Goal: Information Seeking & Learning: Learn about a topic

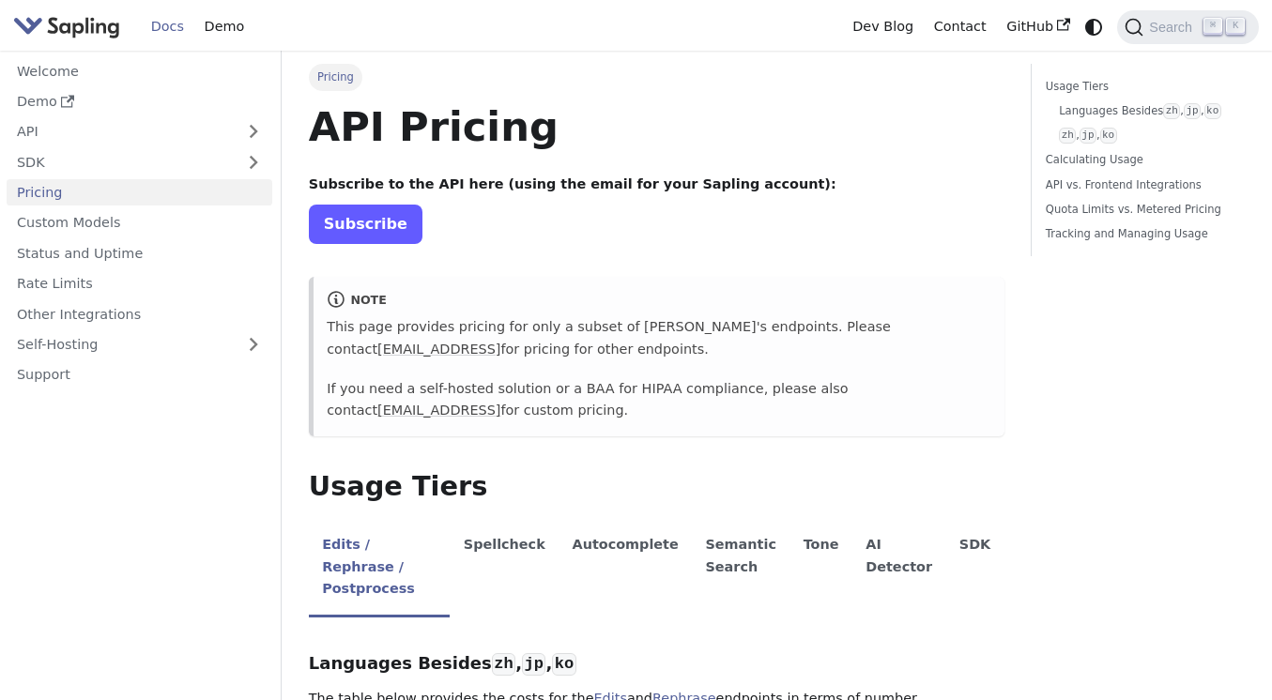
click at [395, 234] on link "Subscribe" at bounding box center [366, 224] width 114 height 38
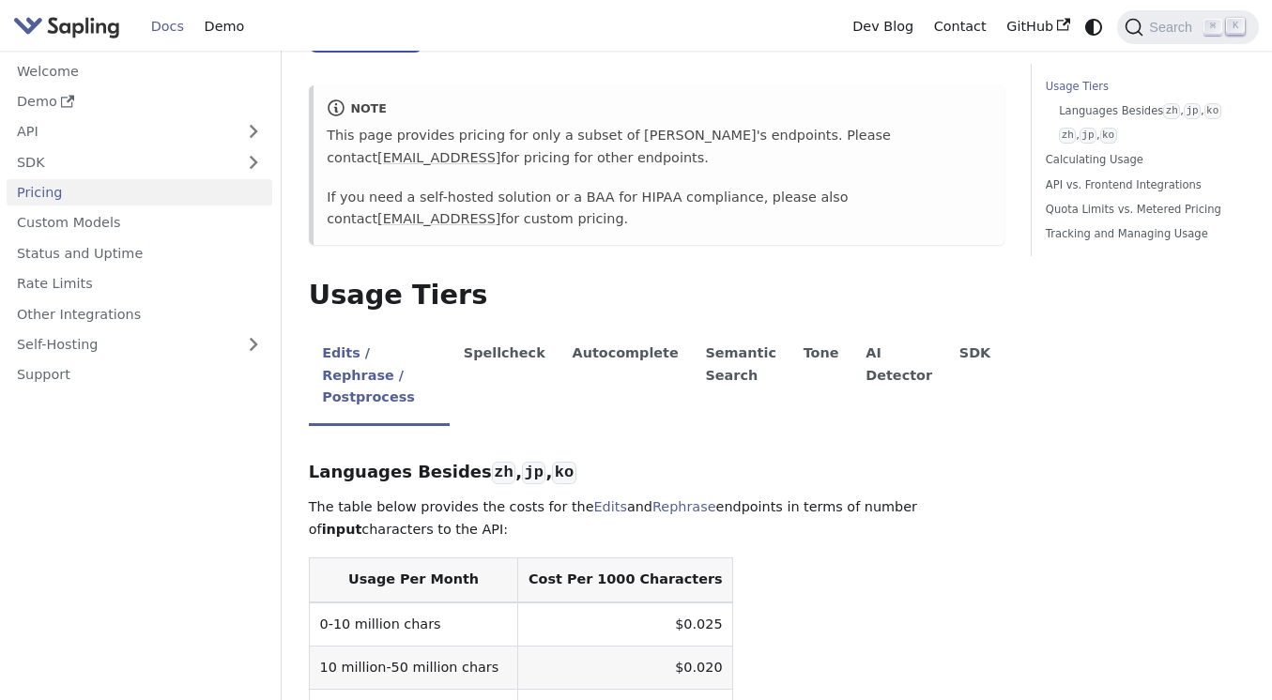
scroll to position [209, 0]
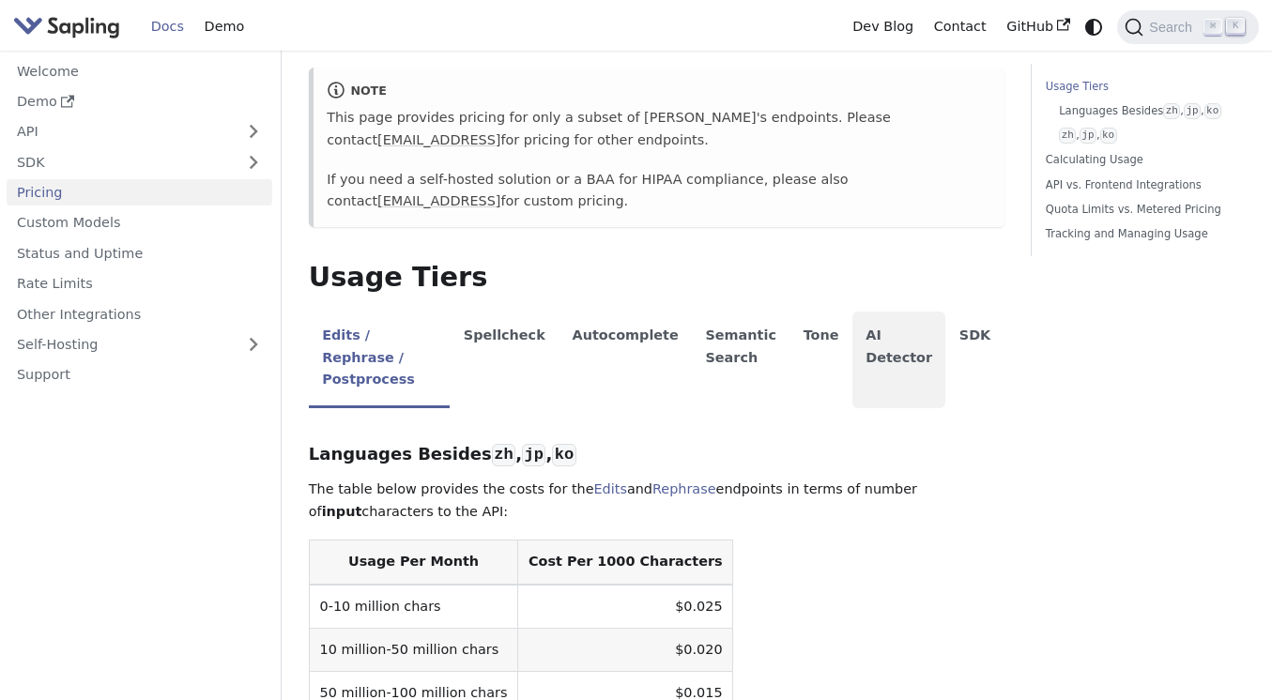
click at [868, 351] on li "AI Detector" at bounding box center [899, 360] width 94 height 97
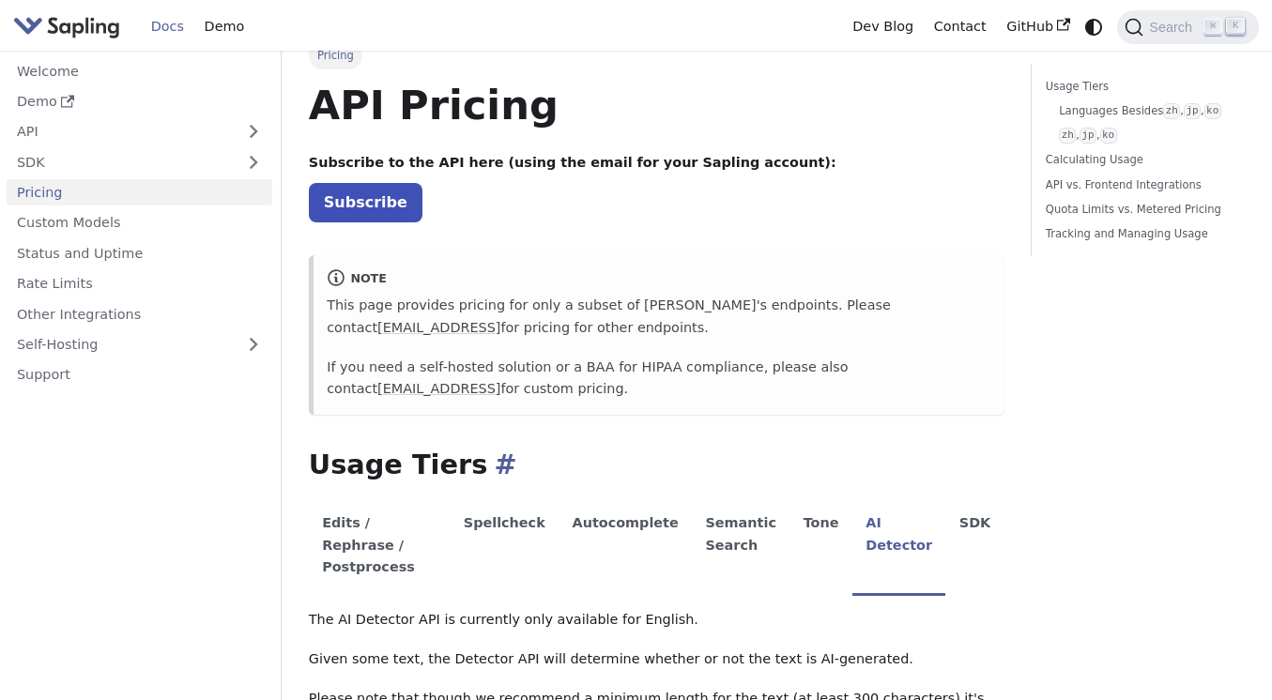
scroll to position [7, 0]
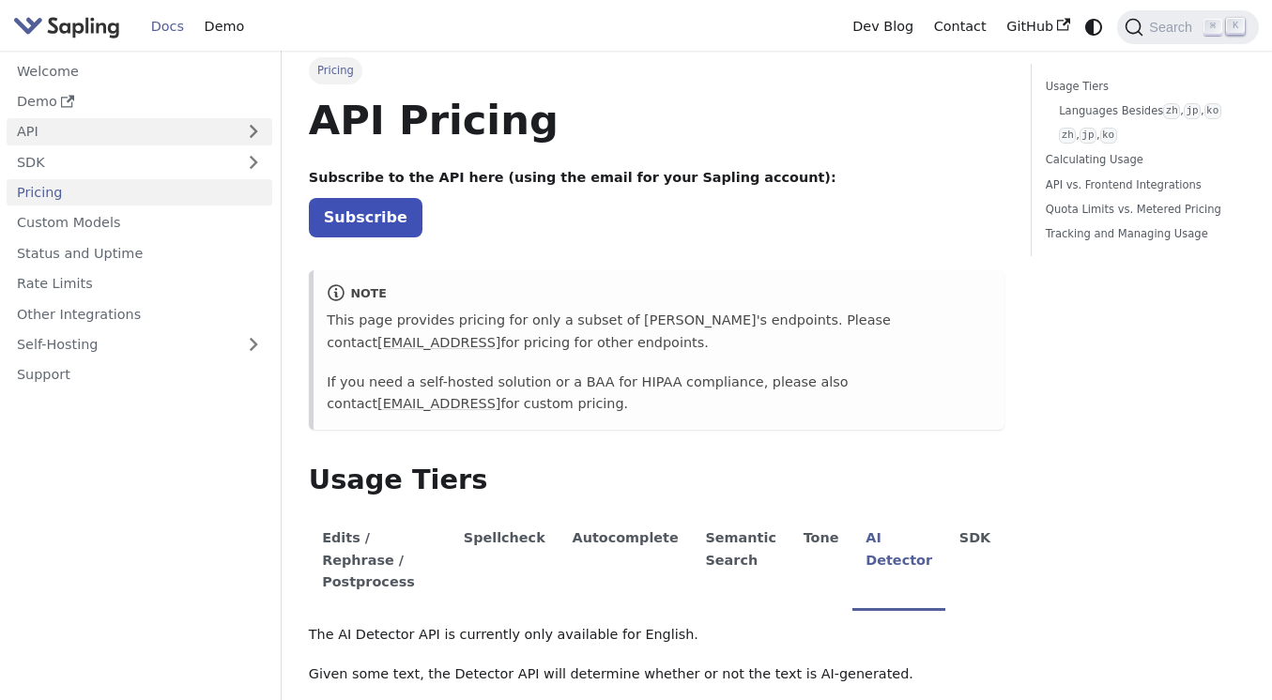
click at [232, 138] on link "API" at bounding box center [121, 131] width 228 height 27
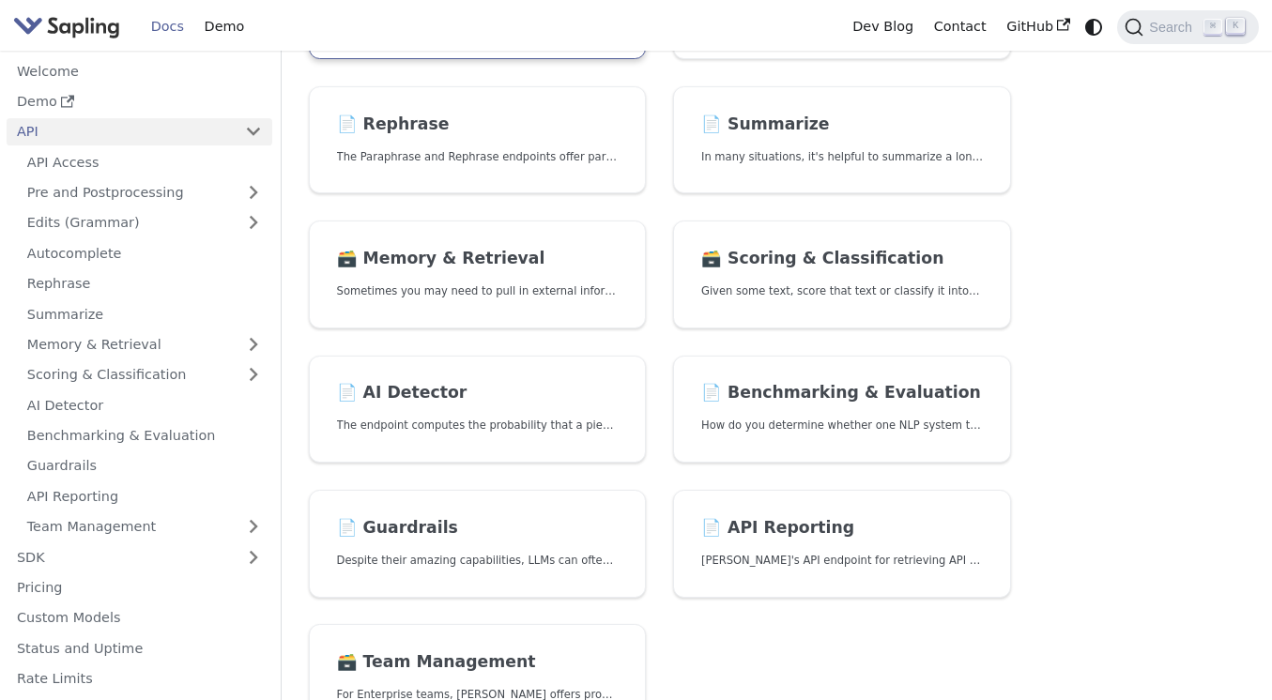
scroll to position [407, 0]
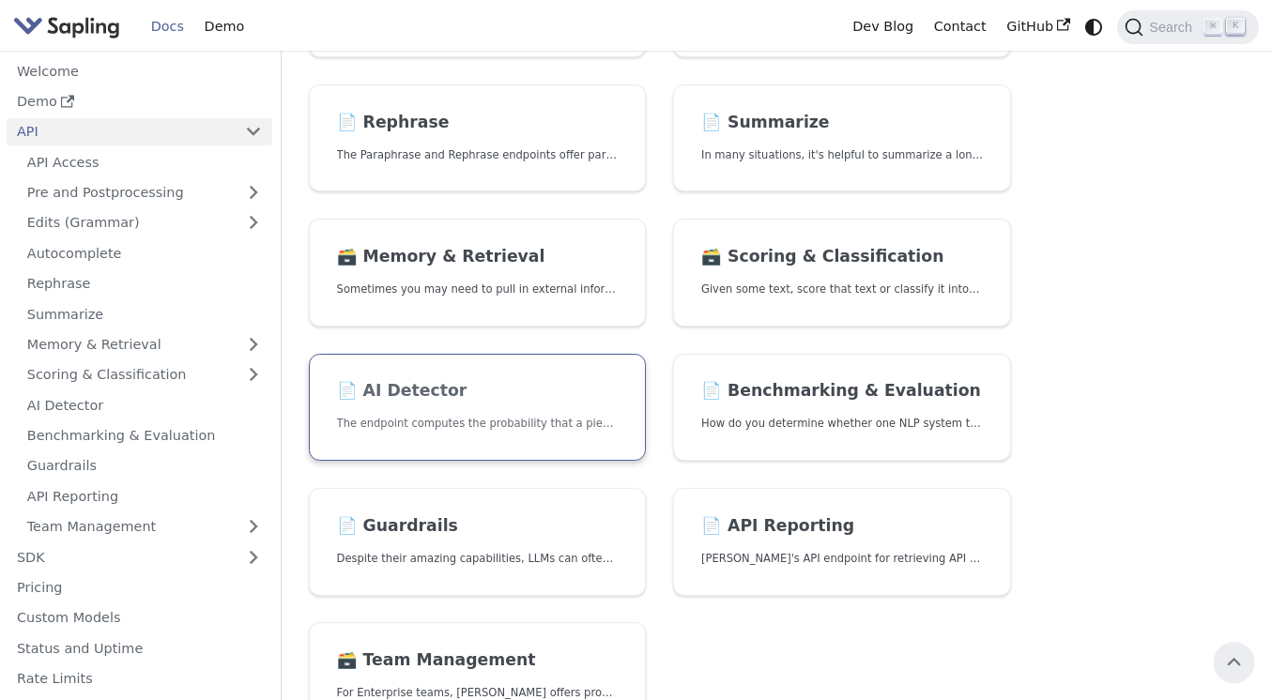
click at [434, 360] on link "📄️ AI Detector The endpoint computes the probability that a piece of text is AI…" at bounding box center [478, 408] width 338 height 108
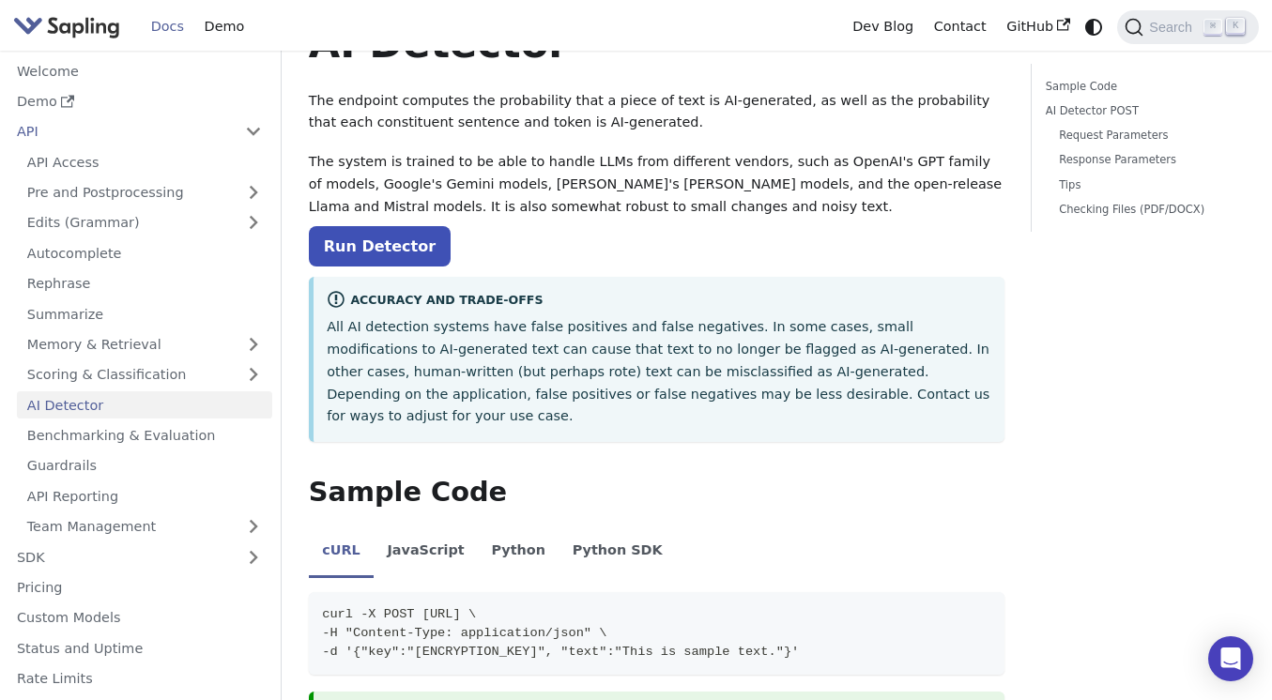
scroll to position [152, 0]
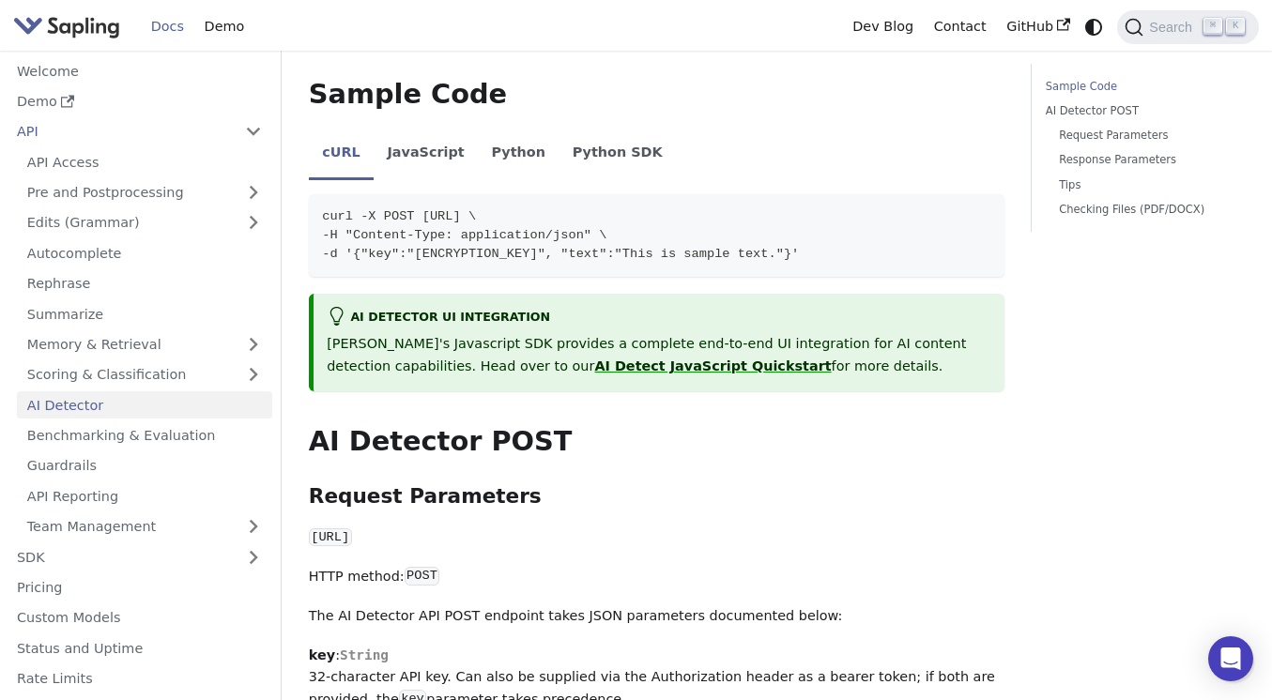
scroll to position [480, 0]
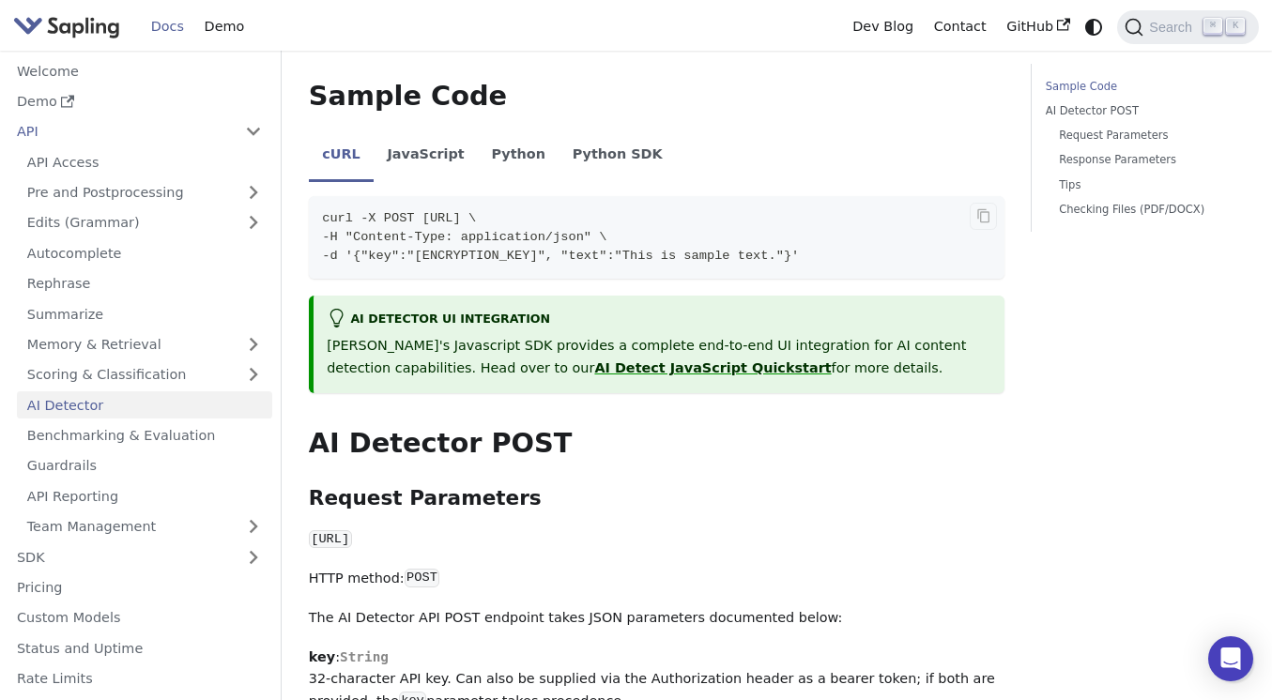
drag, startPoint x: 972, startPoint y: 235, endPoint x: 324, endPoint y: 197, distance: 648.9
click at [324, 197] on code "curl -X POST https://api.sapling.ai/api/v1/aidetect \ -H "Content-Type: applica…" at bounding box center [657, 237] width 696 height 83
copy code "curl -X POST https://api.sapling.ai/api/v1/aidetect \ -H "Content-Type: applica…"
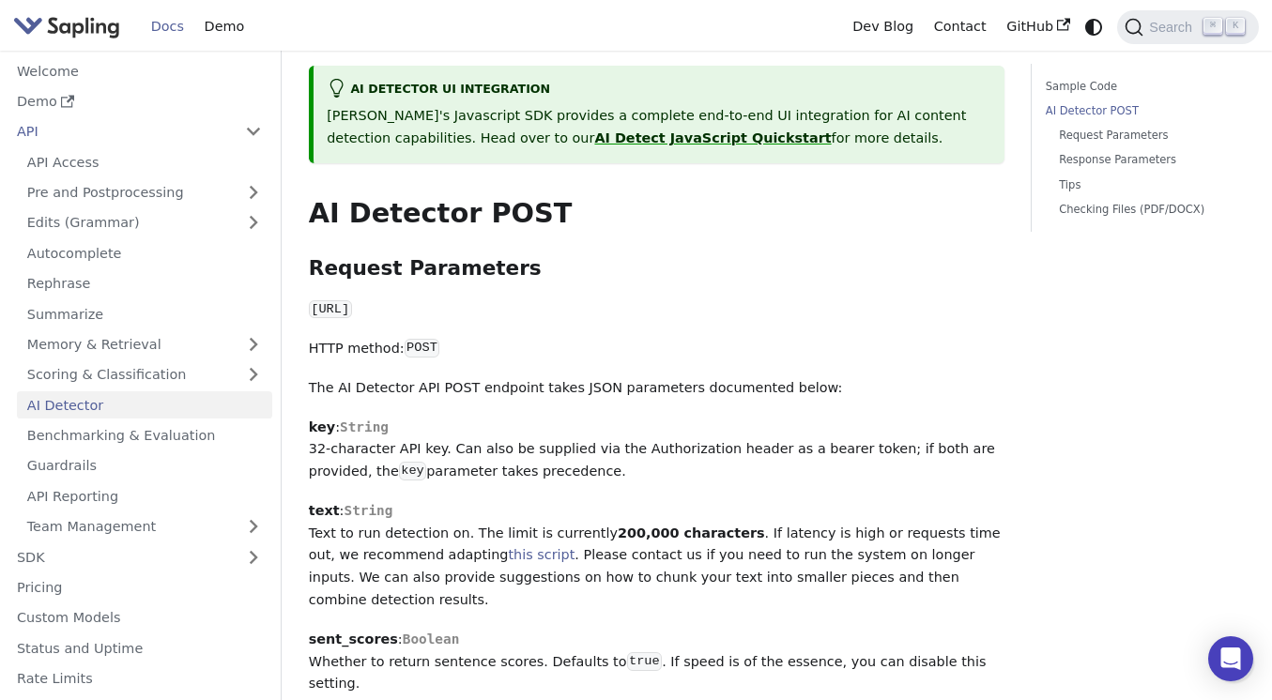
scroll to position [530, 0]
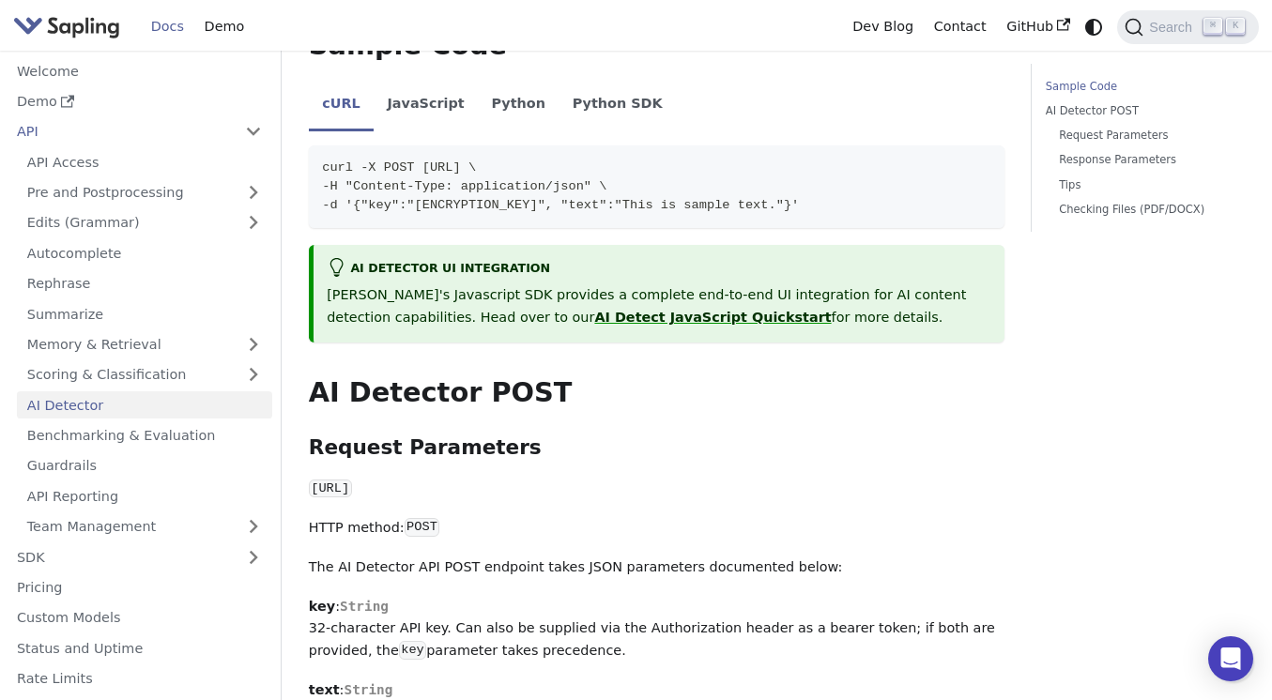
drag, startPoint x: 603, startPoint y: 467, endPoint x: 314, endPoint y: 464, distance: 289.2
click at [314, 480] on code "[URL]" at bounding box center [330, 489] width 43 height 19
copy code "[URL]"
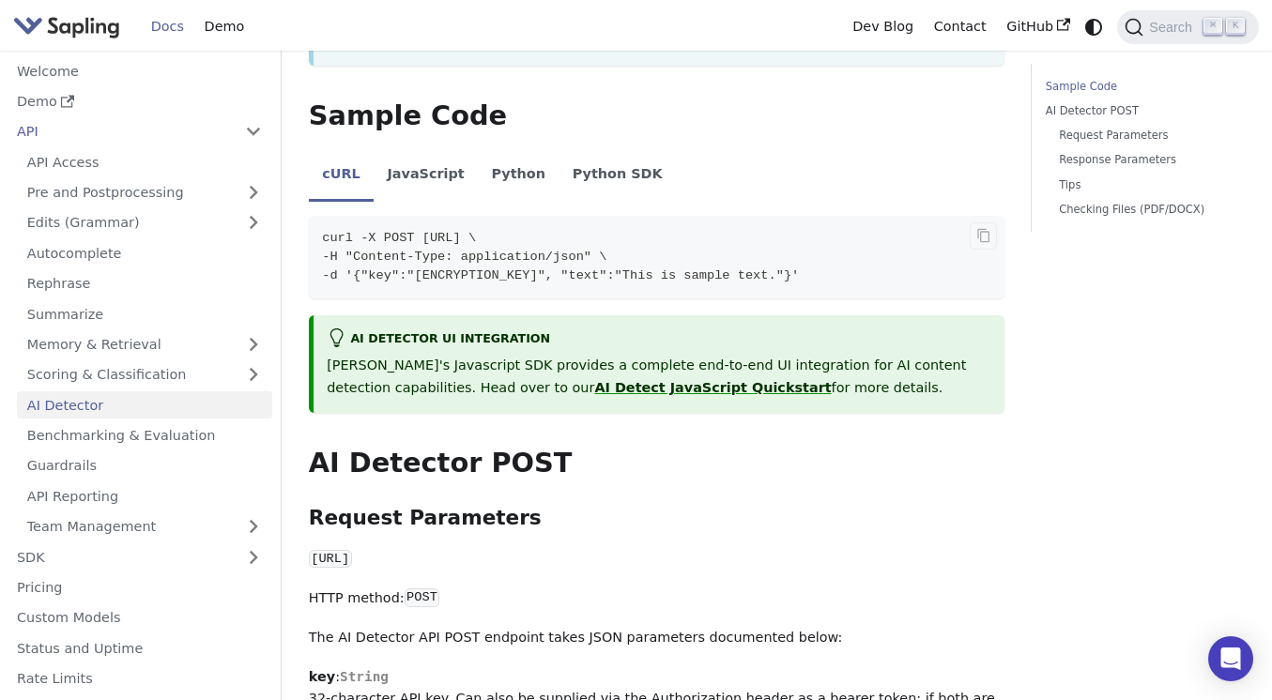
scroll to position [461, 0]
click at [420, 158] on li "JavaScript" at bounding box center [426, 175] width 104 height 53
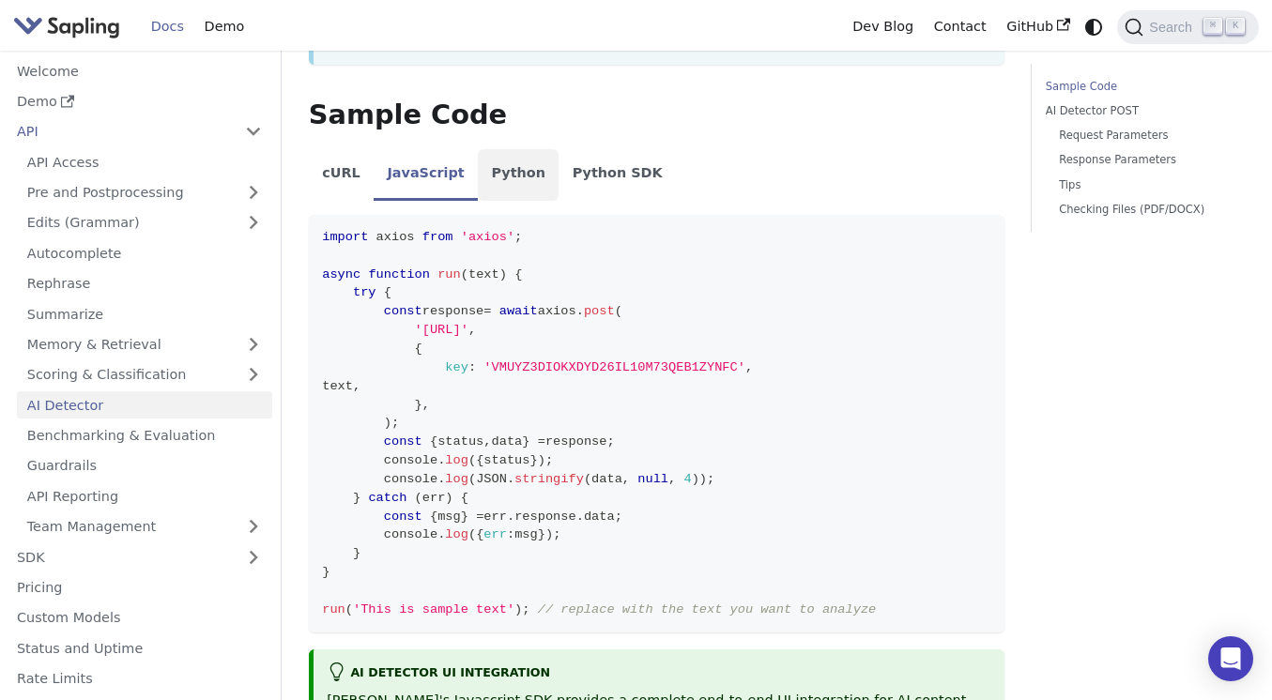
click at [516, 150] on li "Python" at bounding box center [518, 175] width 81 height 53
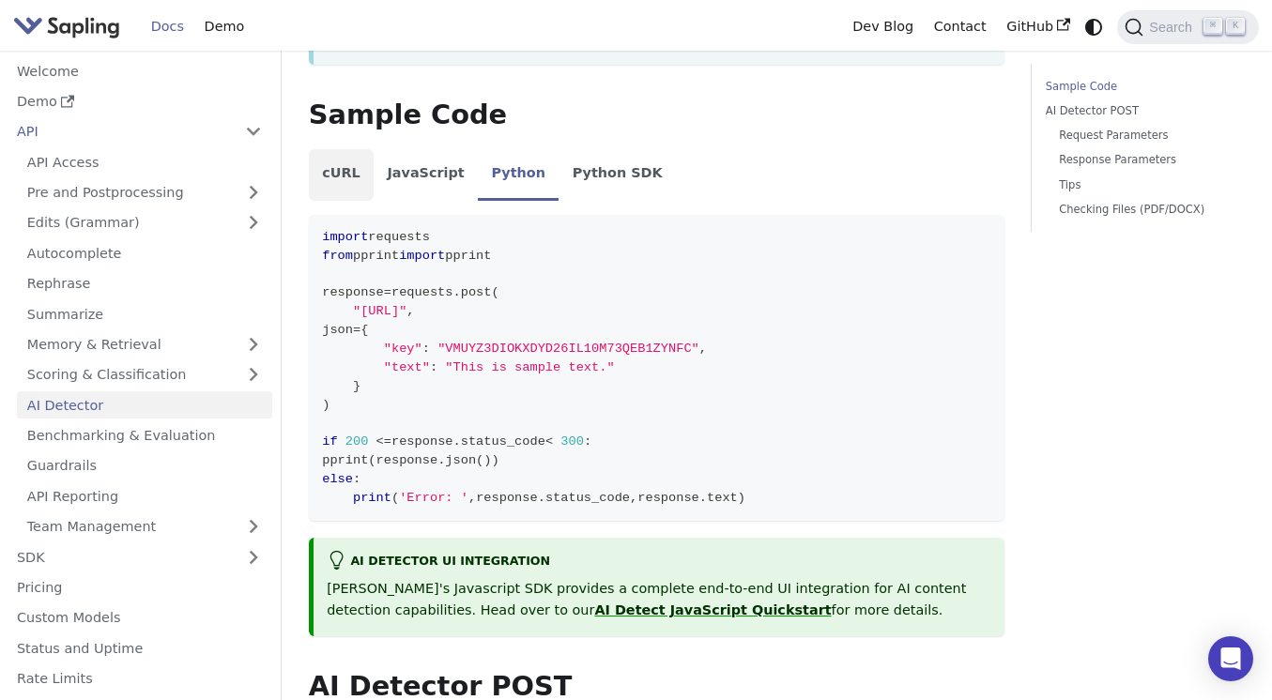
click at [335, 161] on li "cURL" at bounding box center [341, 175] width 65 height 53
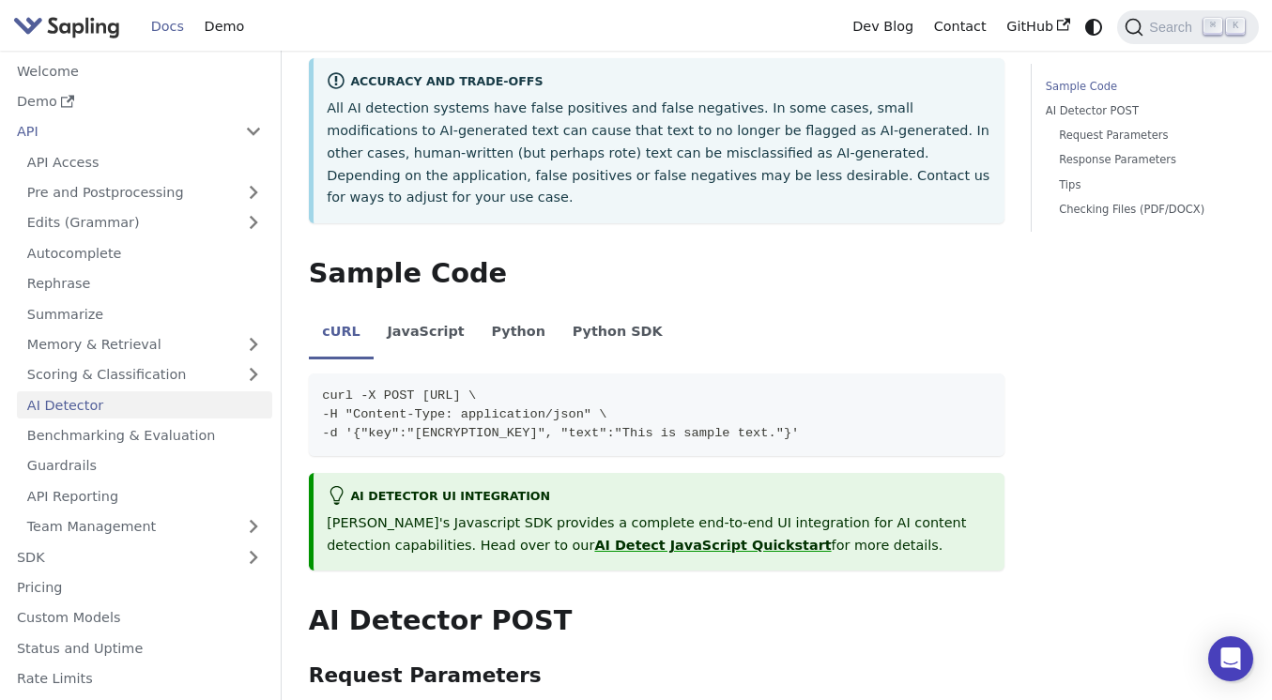
scroll to position [301, 0]
drag, startPoint x: 969, startPoint y: 415, endPoint x: 294, endPoint y: 383, distance: 675.8
copy code "curl -X POST https://api.sapling.ai/api/v1/aidetect \ -H "Content-Type: applica…"
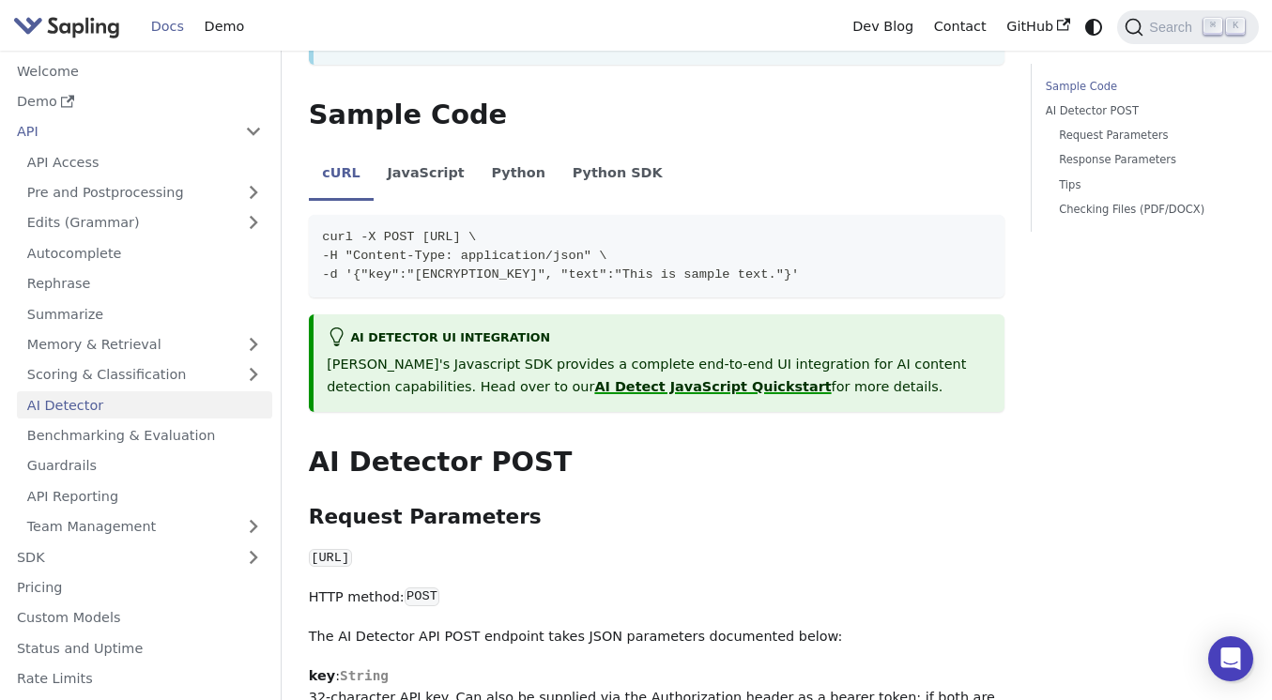
scroll to position [363, 0]
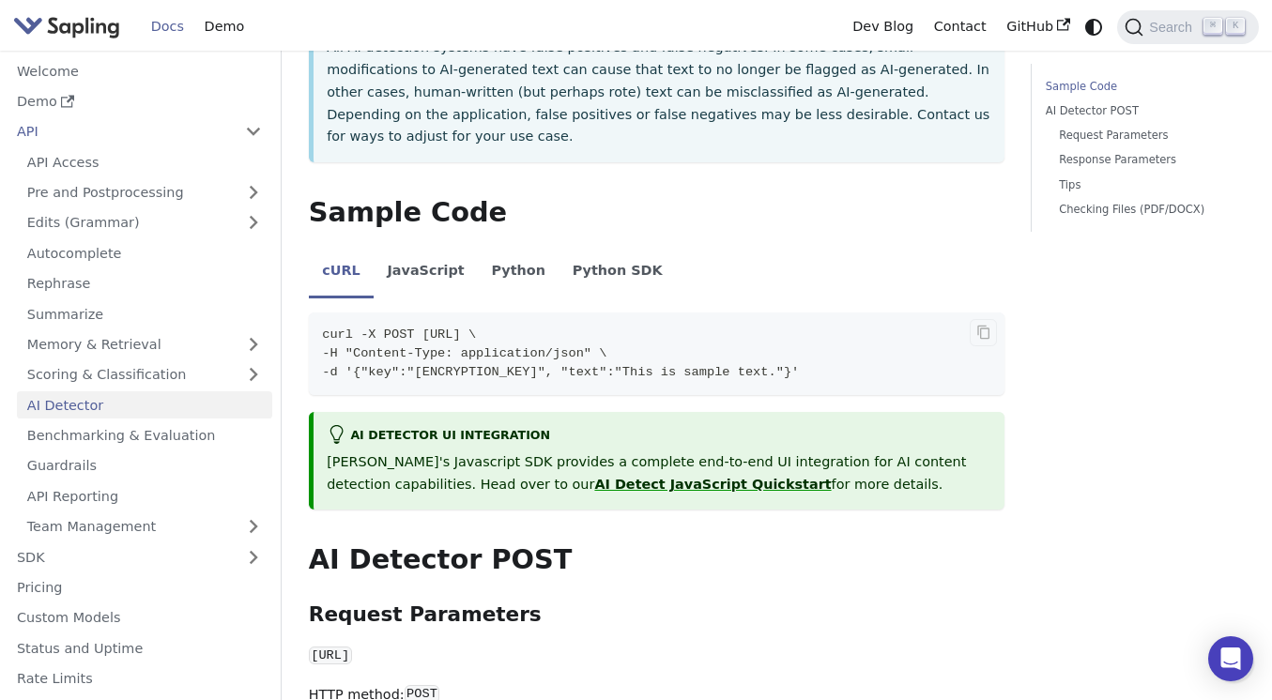
click at [545, 313] on code "curl -X POST https://api.sapling.ai/api/v1/aidetect \ -H "Content-Type: applica…" at bounding box center [657, 354] width 696 height 83
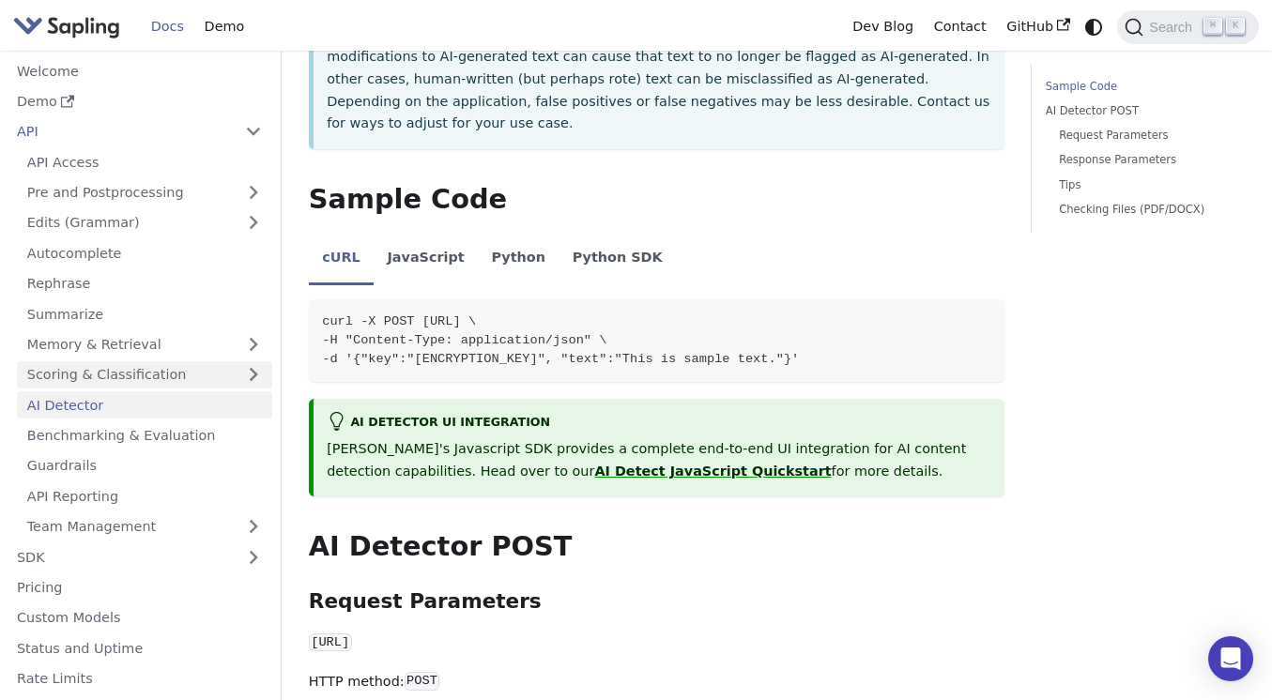
click at [171, 375] on link "Scoring & Classification" at bounding box center [144, 374] width 255 height 27
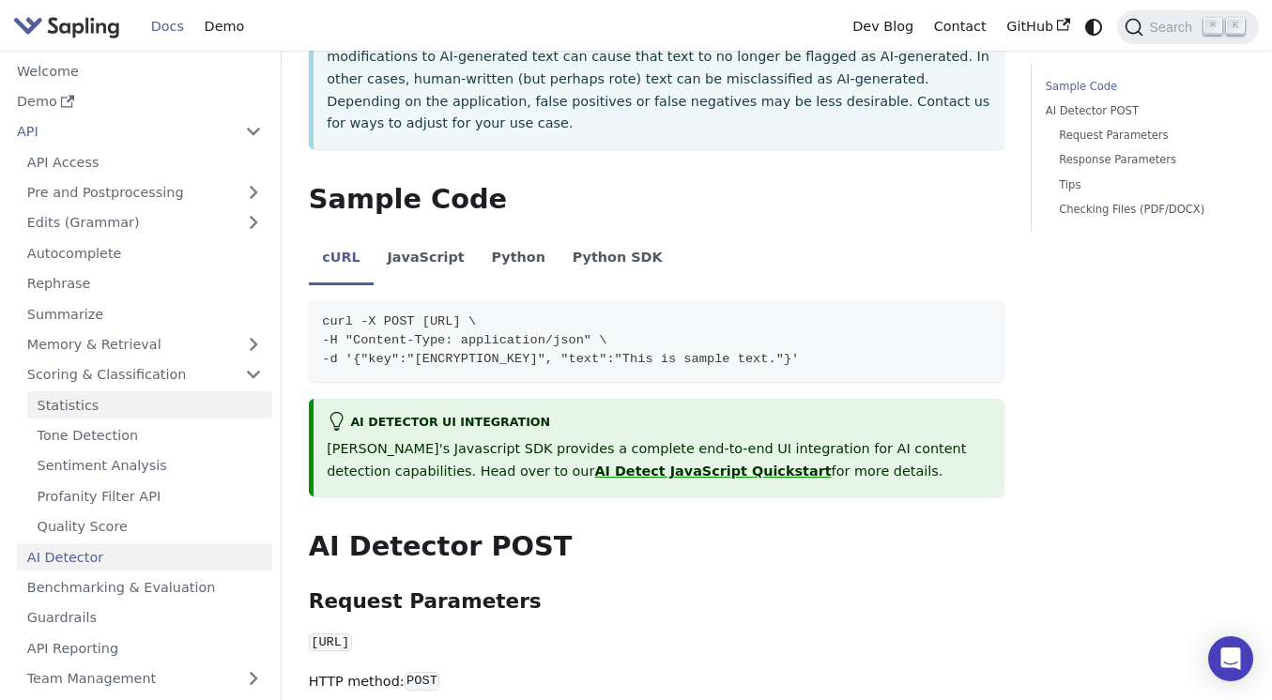
click at [156, 410] on link "Statistics" at bounding box center [149, 404] width 245 height 27
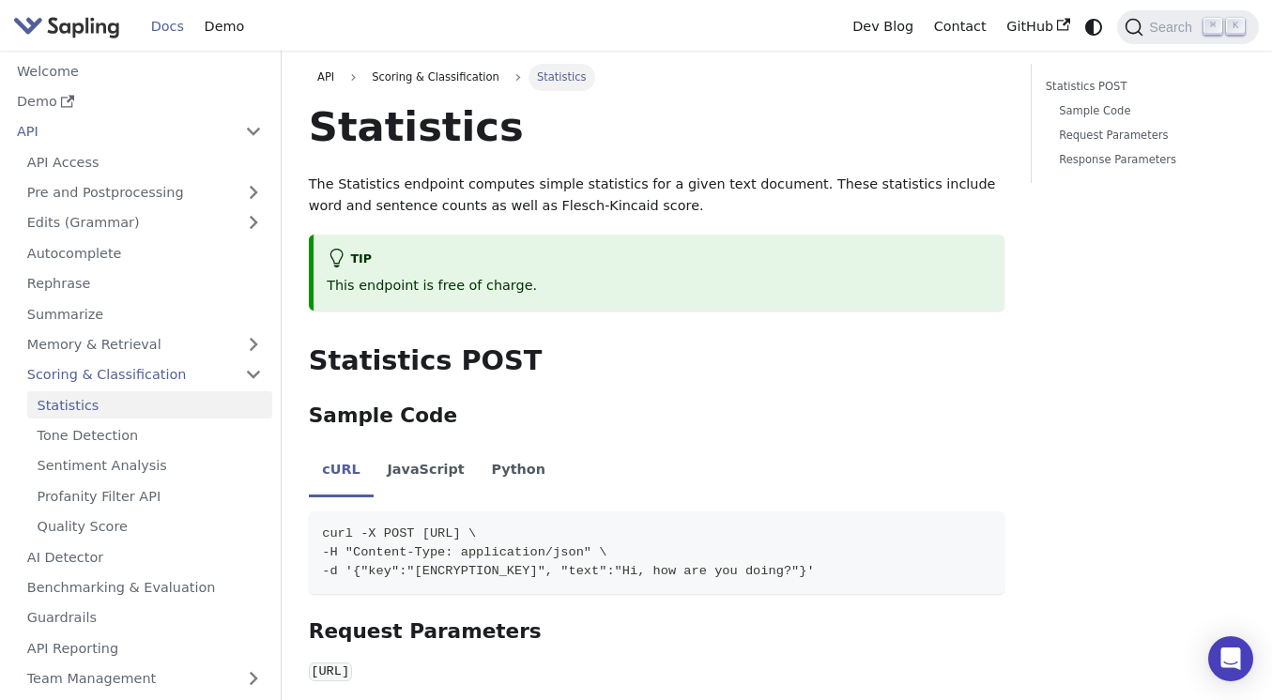
click at [159, 32] on link "Docs" at bounding box center [168, 26] width 54 height 29
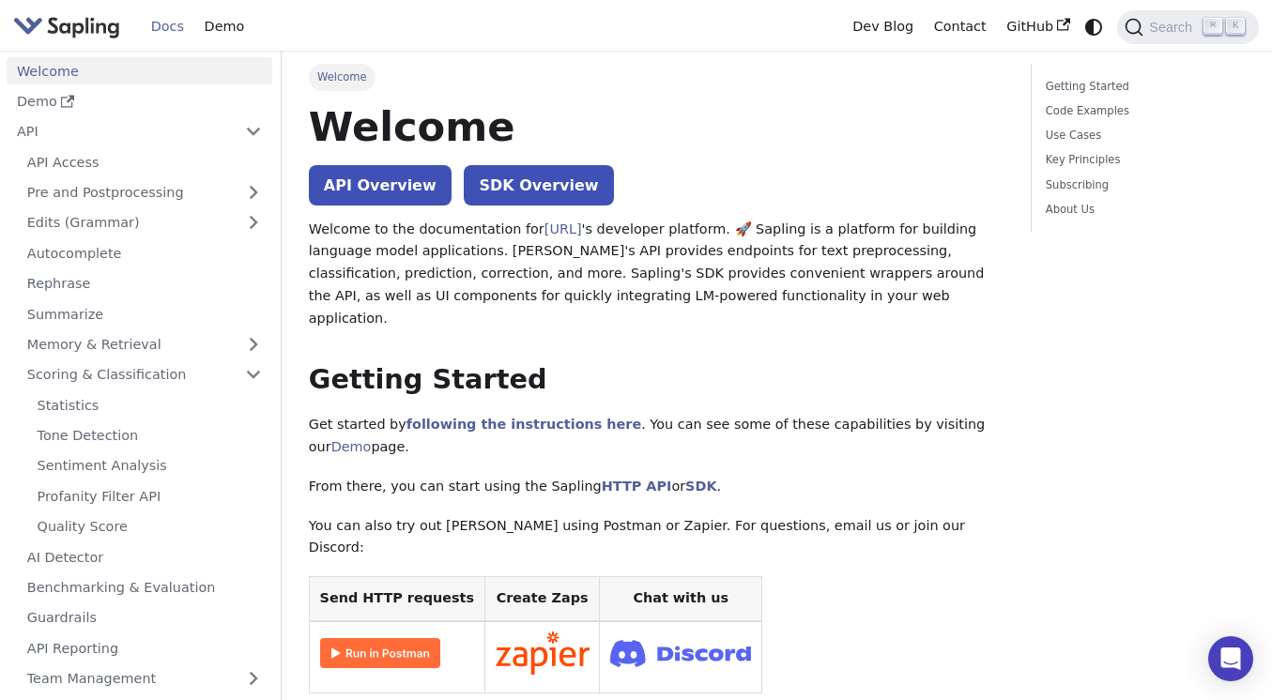
click at [61, 36] on img "Main" at bounding box center [66, 26] width 107 height 27
click at [63, 26] on img "Main" at bounding box center [66, 26] width 107 height 27
